Goal: Transaction & Acquisition: Subscribe to service/newsletter

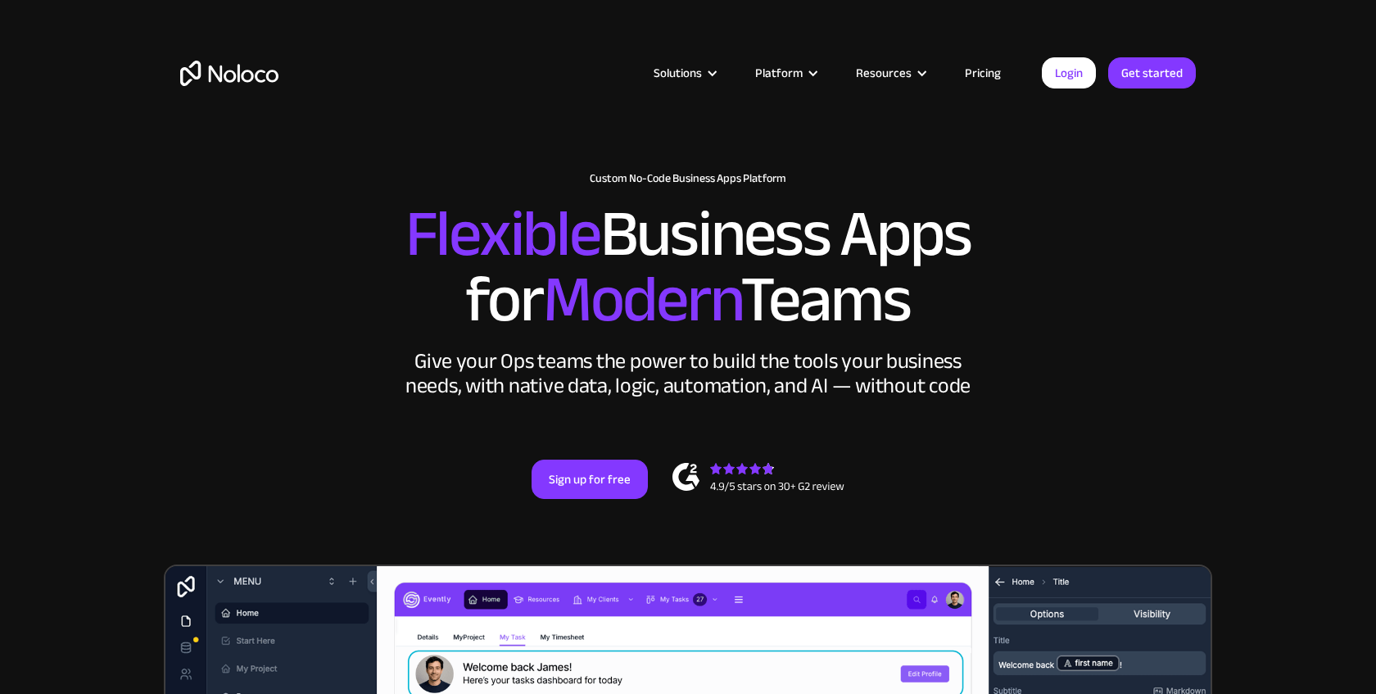
click at [984, 62] on link "Pricing" at bounding box center [982, 72] width 77 height 21
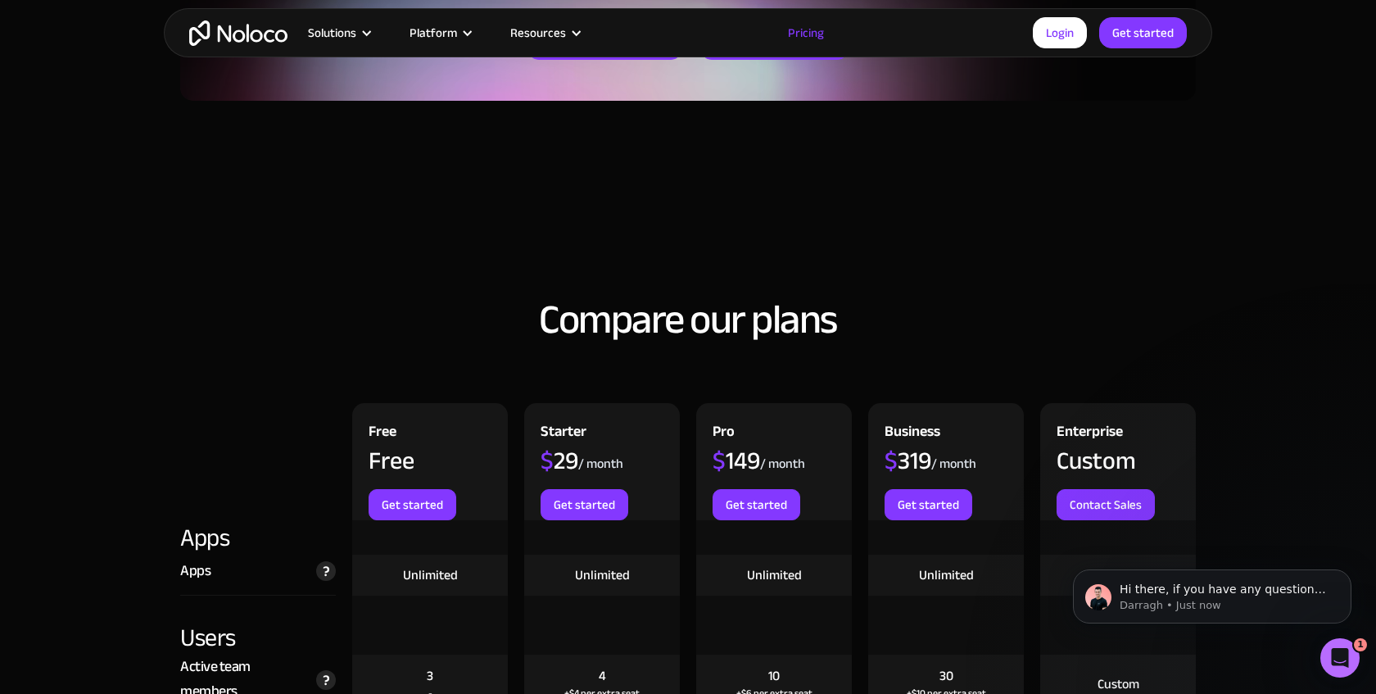
scroll to position [1075, 0]
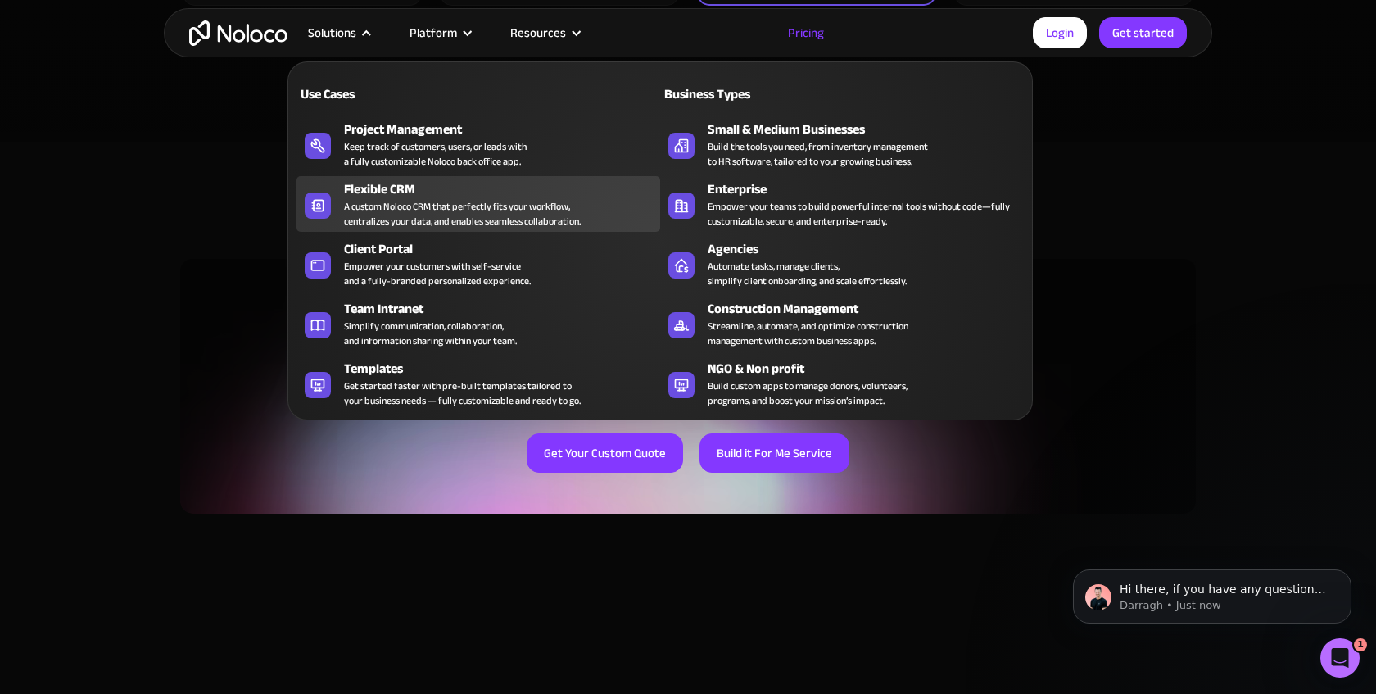
click at [421, 204] on div "A custom Noloco CRM that perfectly fits your workflow, centralizes your data, a…" at bounding box center [462, 213] width 237 height 29
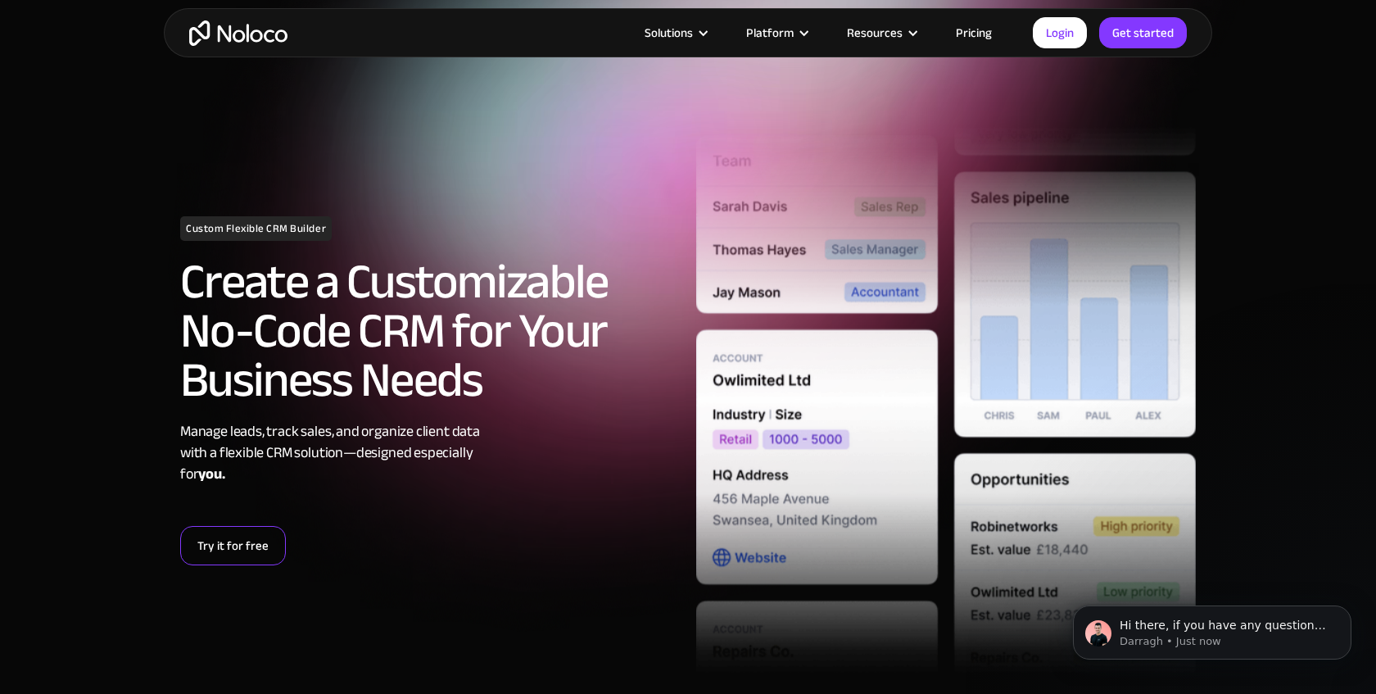
click at [228, 536] on link "Try it for free" at bounding box center [233, 545] width 106 height 39
